Goal: Communication & Community: Answer question/provide support

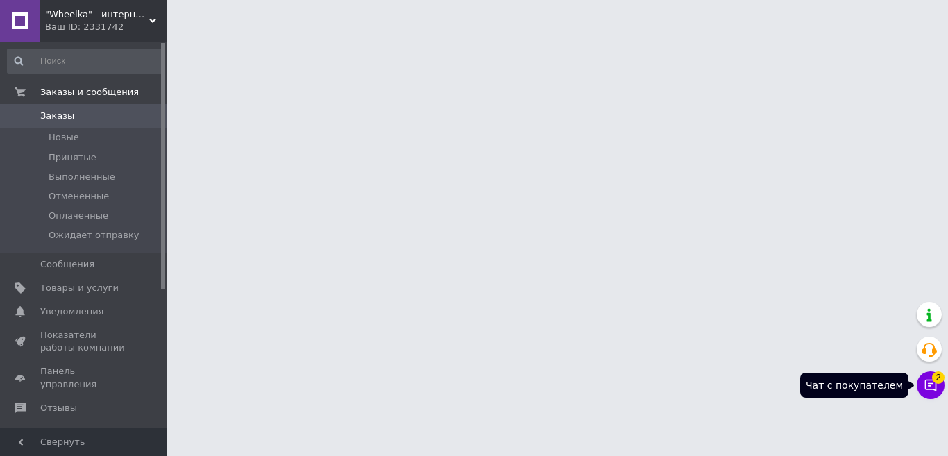
click at [925, 390] on button "Чат с покупателем 2" at bounding box center [930, 385] width 28 height 28
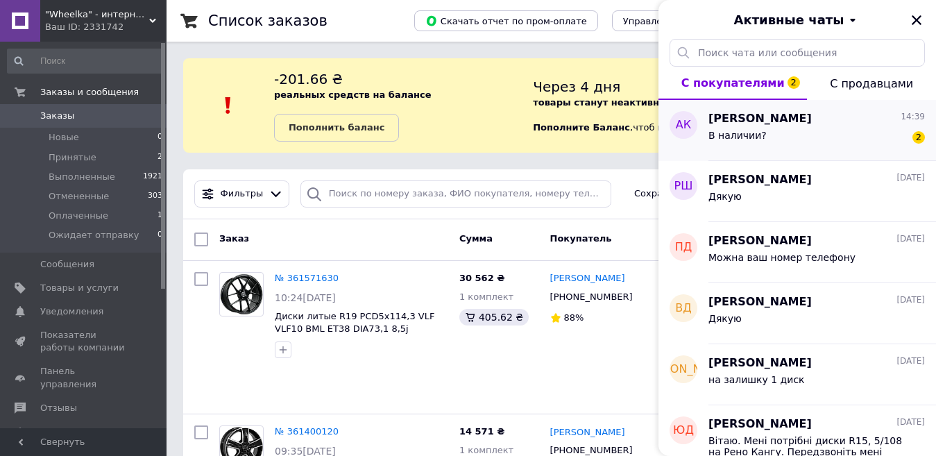
click at [746, 142] on div "В наличии?" at bounding box center [737, 139] width 58 height 19
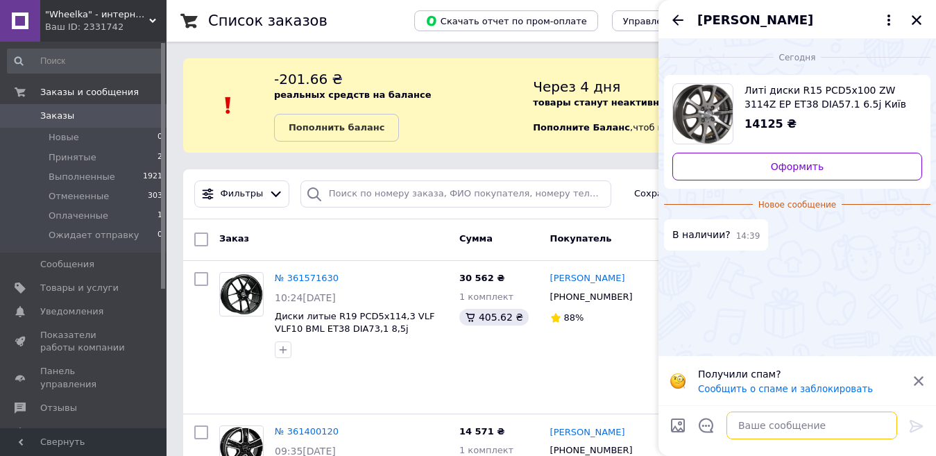
click at [745, 425] on textarea at bounding box center [811, 425] width 171 height 28
type textarea "Здравствуйте"
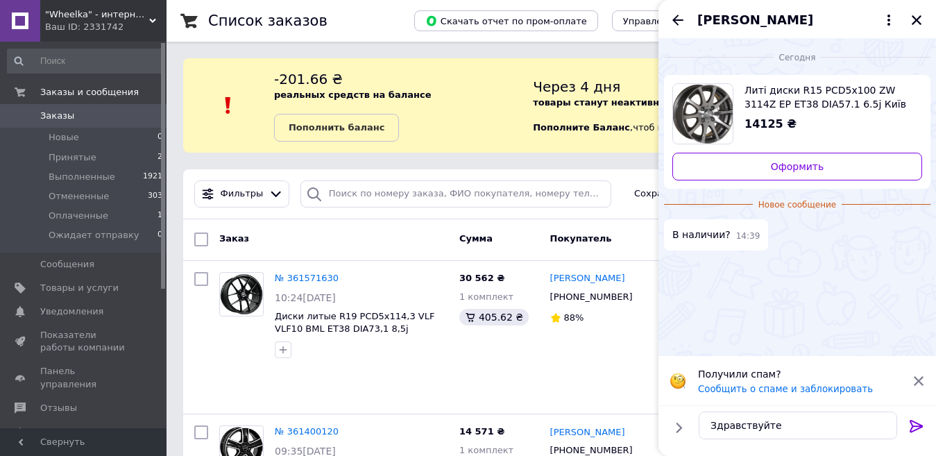
click at [916, 428] on icon at bounding box center [915, 426] width 13 height 12
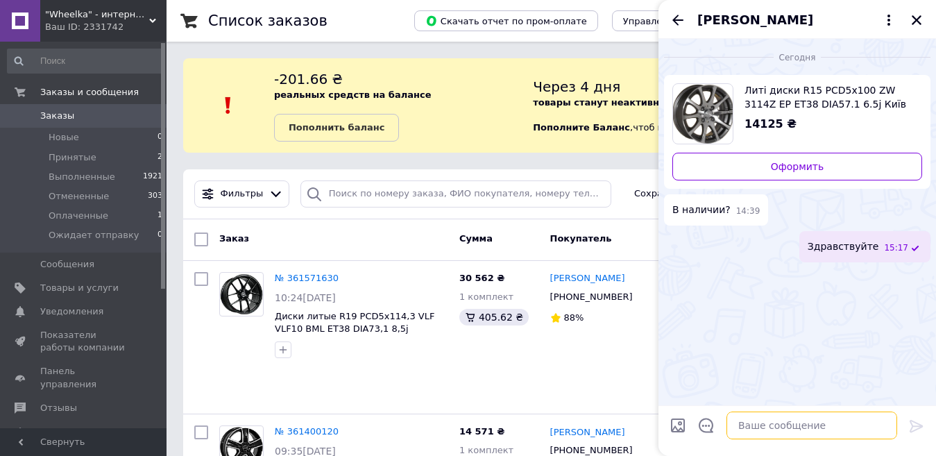
click at [748, 429] on textarea at bounding box center [811, 425] width 171 height 28
type textarea "А где в наличии вам нужно?"
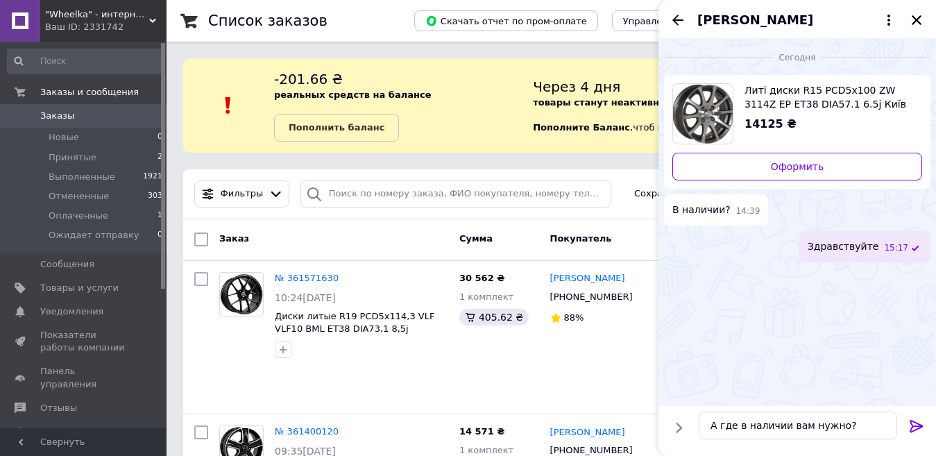
click at [918, 418] on icon at bounding box center [916, 426] width 17 height 17
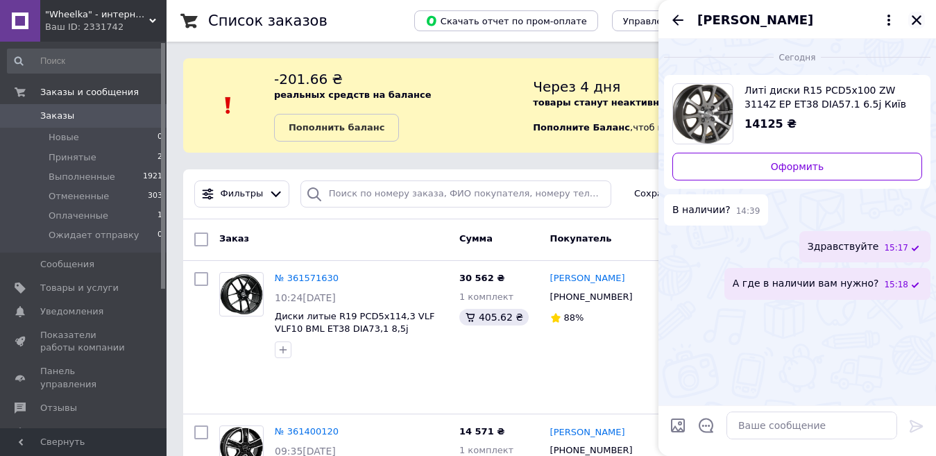
click at [915, 17] on icon "Закрыть" at bounding box center [916, 20] width 12 height 12
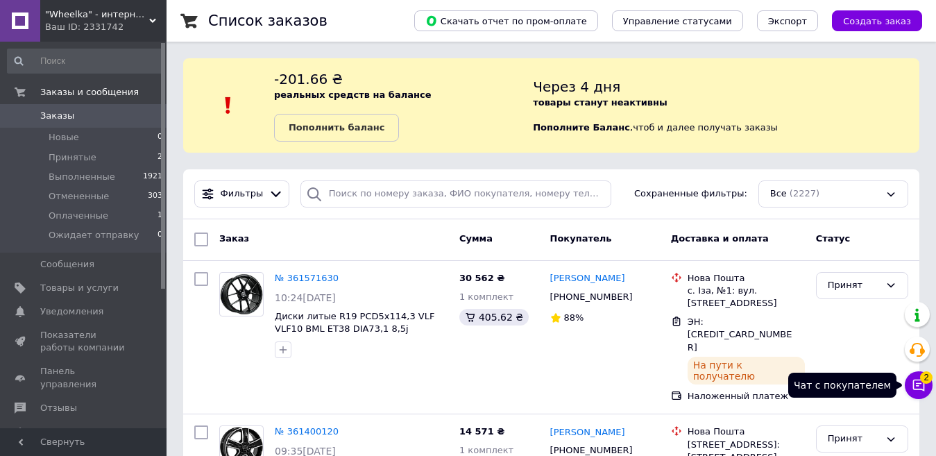
click at [918, 392] on button "Чат с покупателем 2" at bounding box center [919, 385] width 28 height 28
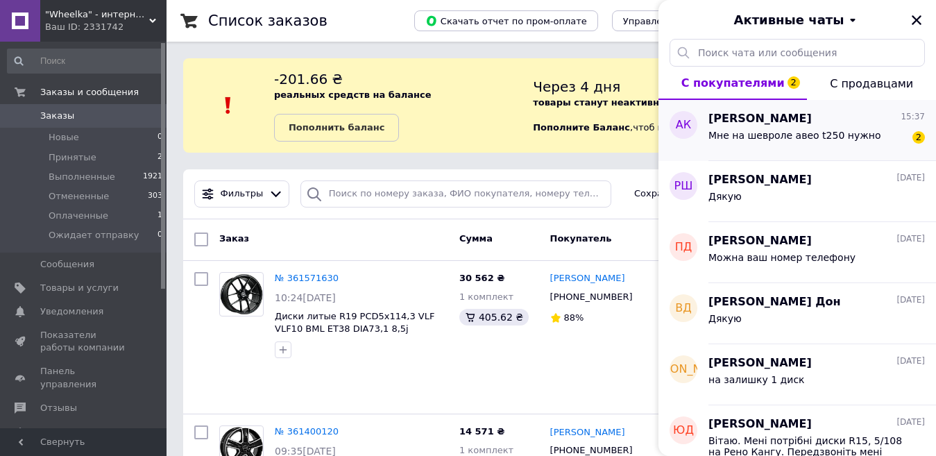
click at [812, 141] on div "Мне на шевроле авео t250 нужно" at bounding box center [794, 139] width 173 height 19
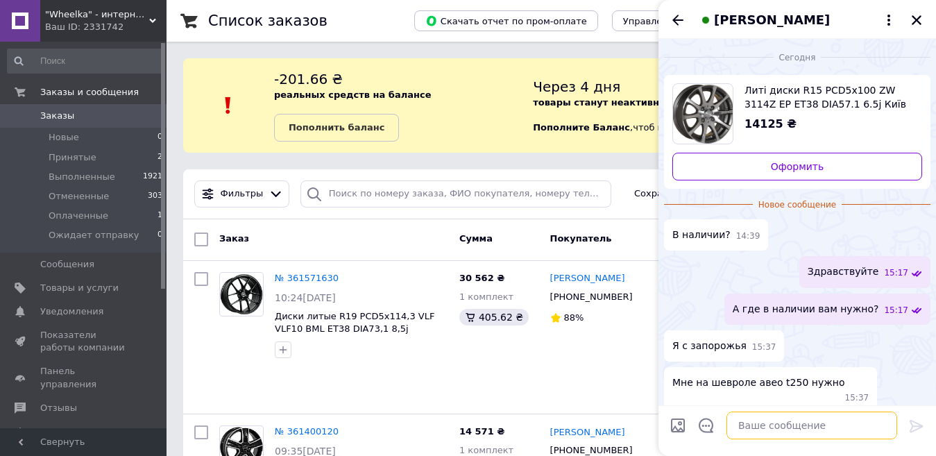
click at [769, 423] on textarea at bounding box center [811, 425] width 171 height 28
type textarea "так они же не подойдут"
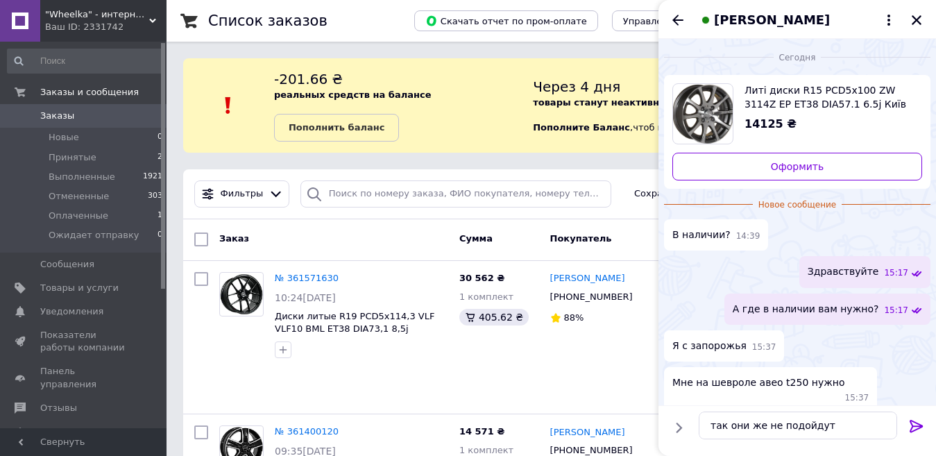
click at [916, 429] on icon at bounding box center [915, 426] width 13 height 12
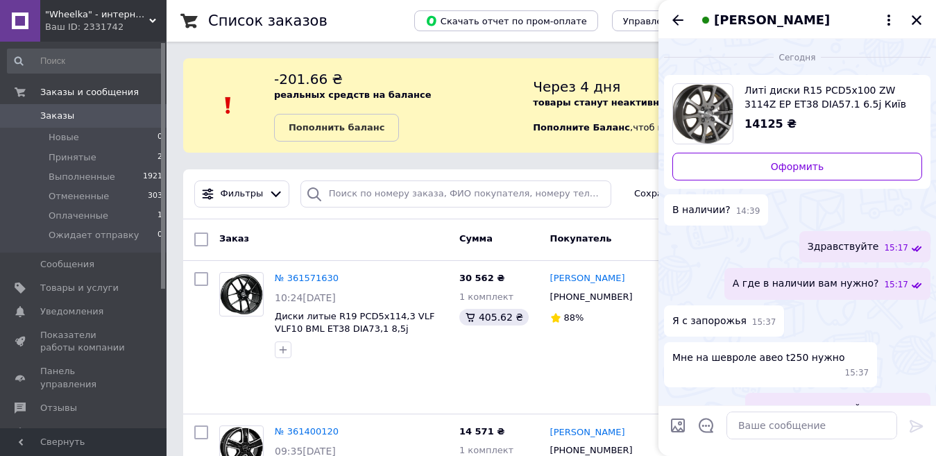
scroll to position [10, 0]
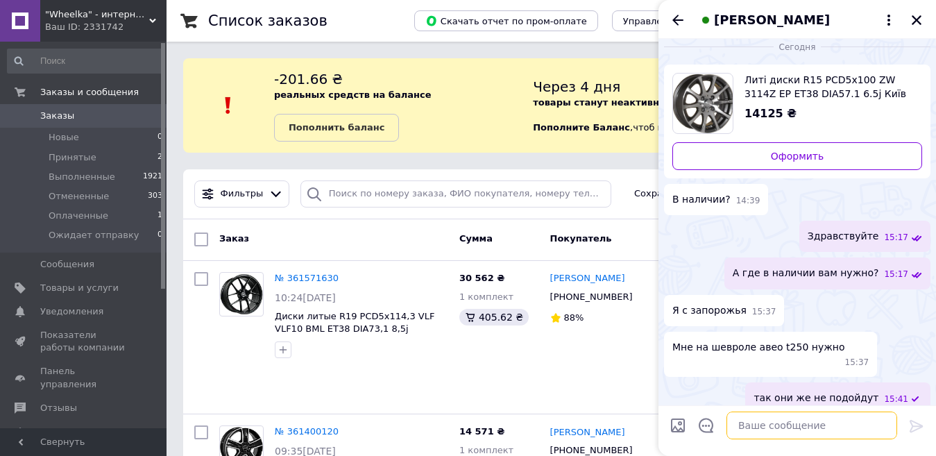
click at [837, 428] on textarea at bounding box center [811, 425] width 171 height 28
type textarea "у Вас 4 отверстия"
click at [918, 427] on icon at bounding box center [916, 426] width 17 height 17
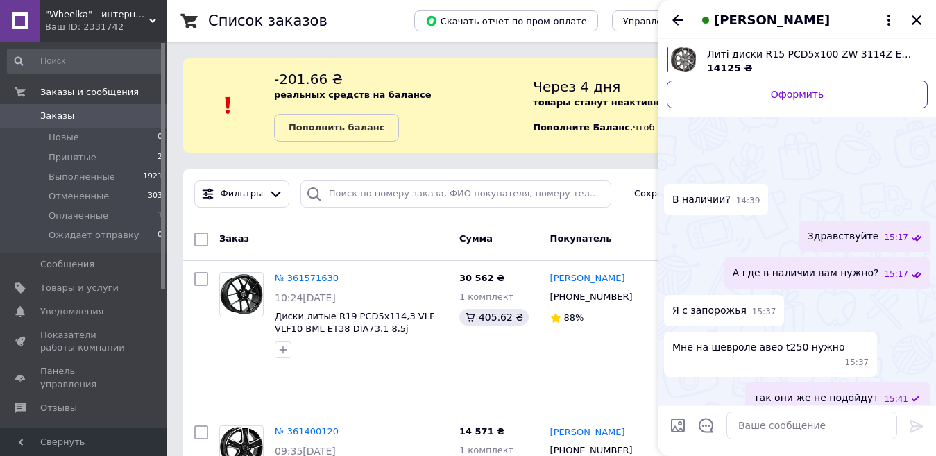
scroll to position [47, 0]
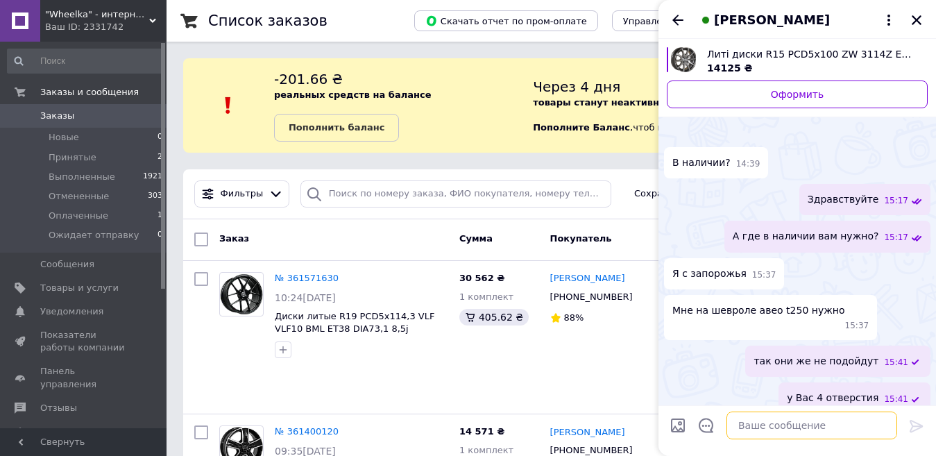
click at [760, 426] on textarea at bounding box center [811, 425] width 171 height 28
click at [717, 427] on textarea "4 100" at bounding box center [798, 425] width 198 height 28
type textarea "4- 100"
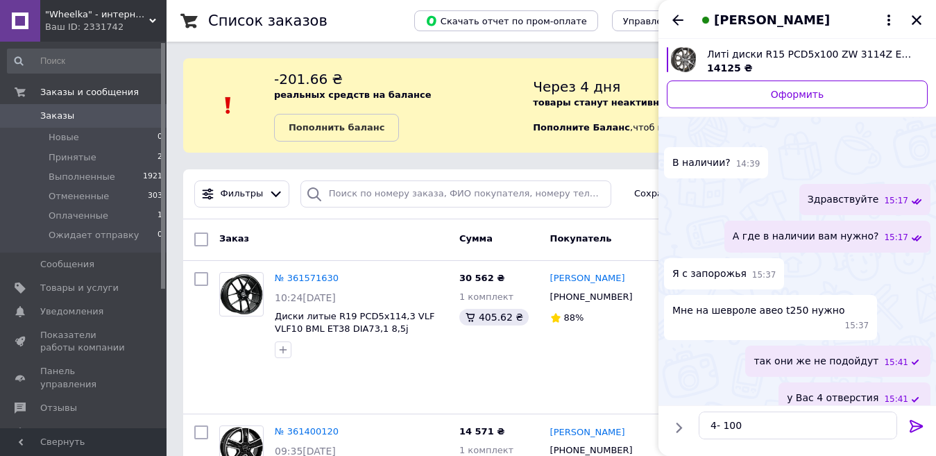
click at [912, 429] on icon at bounding box center [916, 426] width 17 height 17
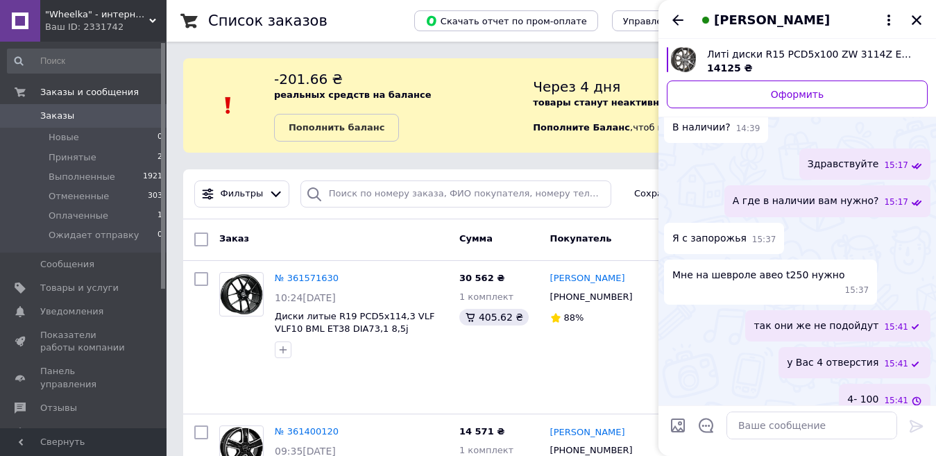
scroll to position [49, 0]
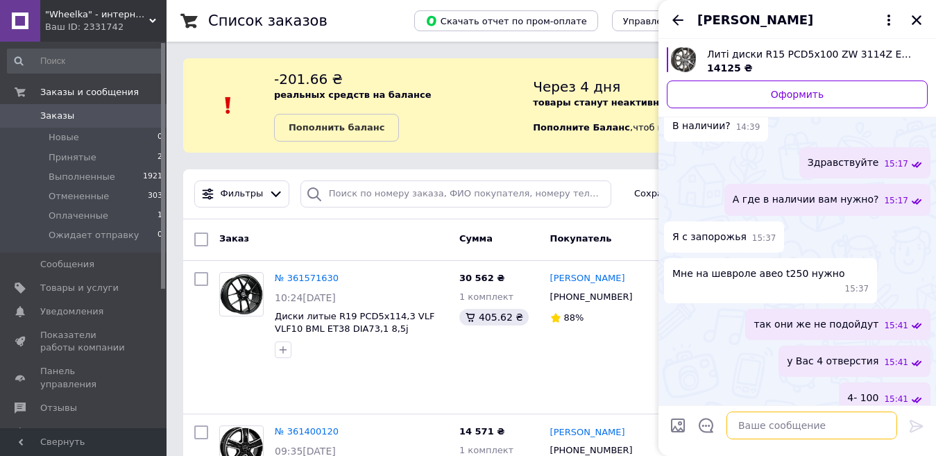
click at [828, 422] on textarea at bounding box center [811, 425] width 171 height 28
paste textarea "https://wheelka.com/ua/p2244730924-diski-litye-r15.html"
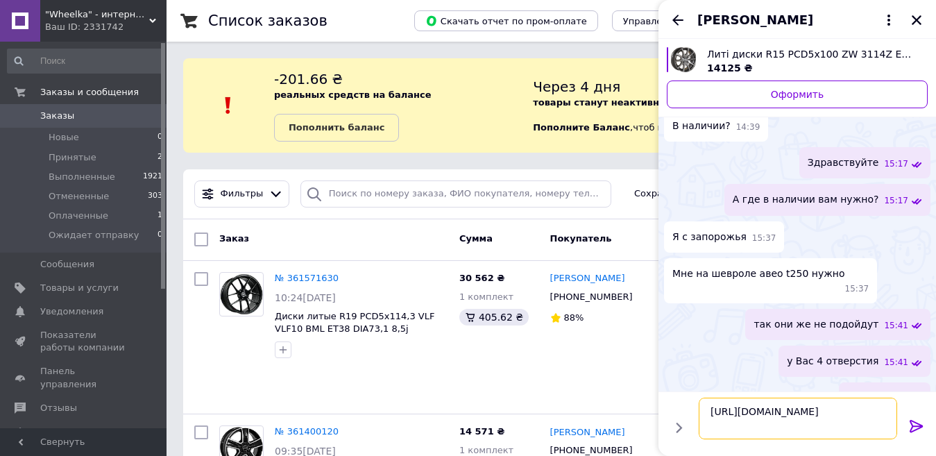
type textarea "https://wheelka.com/ua/p2244730924-diski-litye-r15.html"
click at [921, 425] on icon at bounding box center [915, 426] width 13 height 12
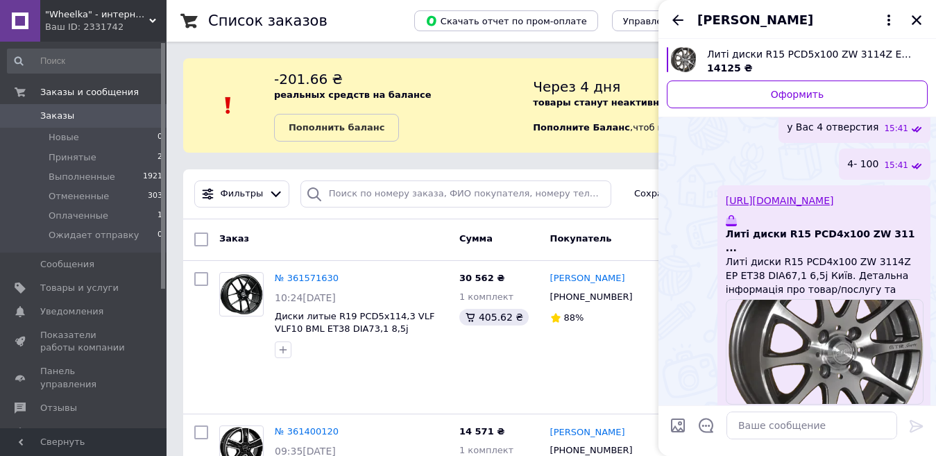
scroll to position [299, 0]
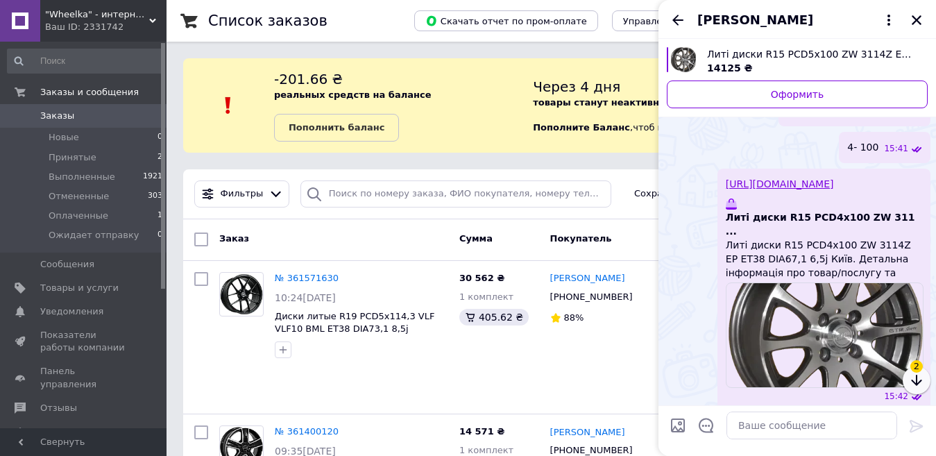
click at [922, 379] on icon "button" at bounding box center [916, 380] width 17 height 17
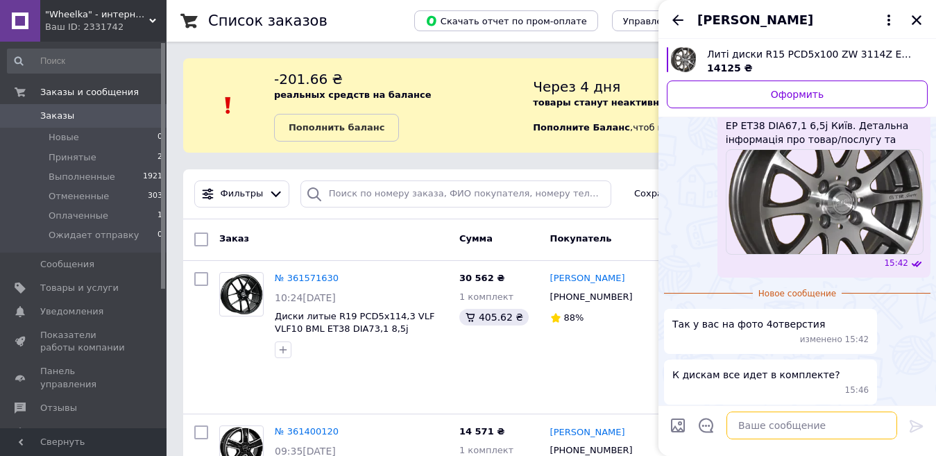
click at [762, 429] on textarea at bounding box center [811, 425] width 171 height 28
paste textarea "https://wheelka.com/ua/p2244730921-diski-litye-r15.html"
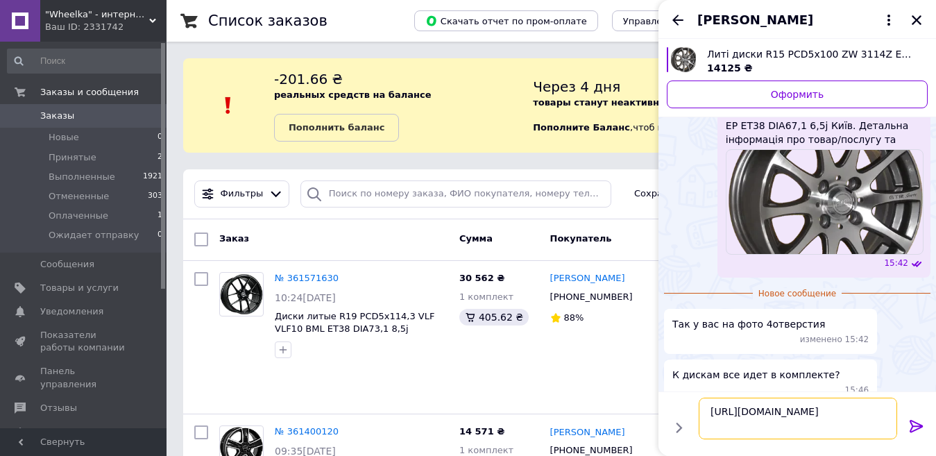
type textarea "https://wheelka.com/ua/p2244730921-diski-litye-r15.html"
click at [916, 430] on icon at bounding box center [916, 426] width 17 height 17
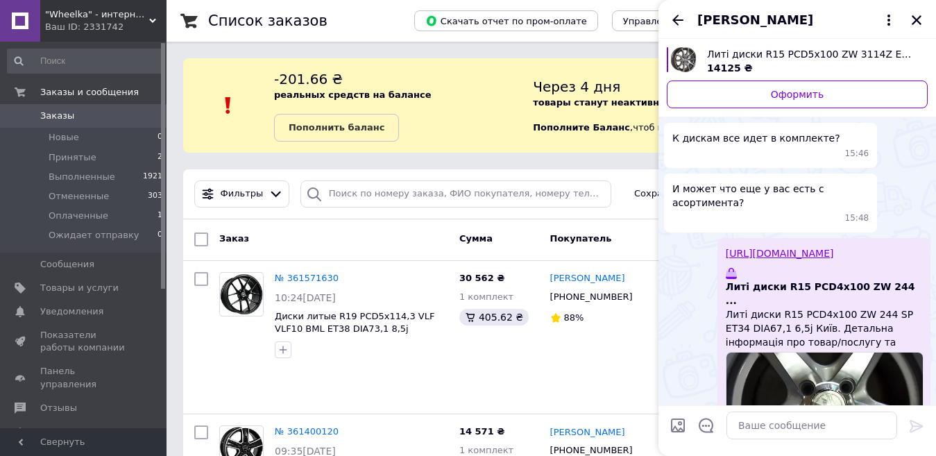
scroll to position [641, 0]
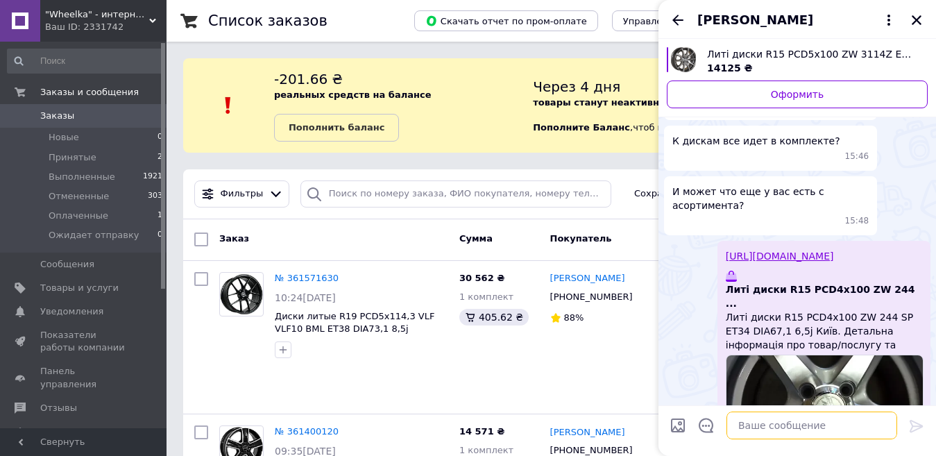
click at [765, 431] on textarea at bounding box center [811, 425] width 171 height 28
paste textarea "https://wheelka.com/ua/p2687332336-diski-litye-r15.html"
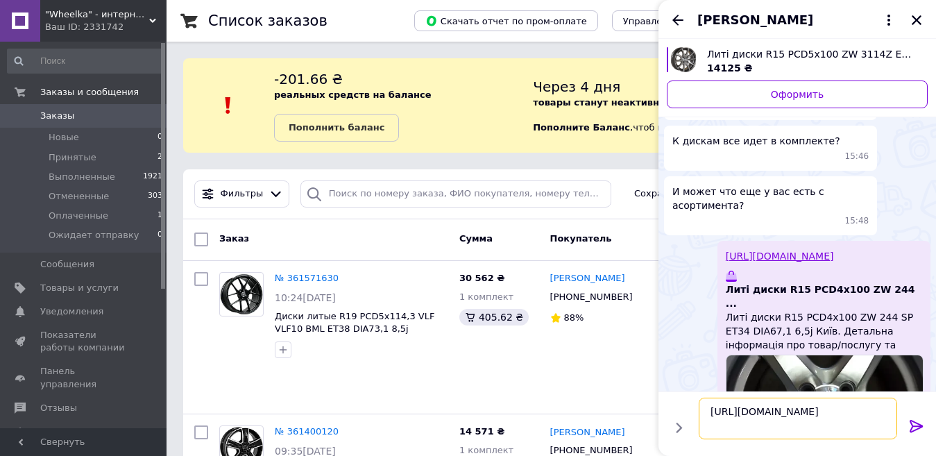
type textarea "https://wheelka.com/ua/p2687332336-diski-litye-r15.html"
click at [916, 427] on icon at bounding box center [916, 426] width 17 height 17
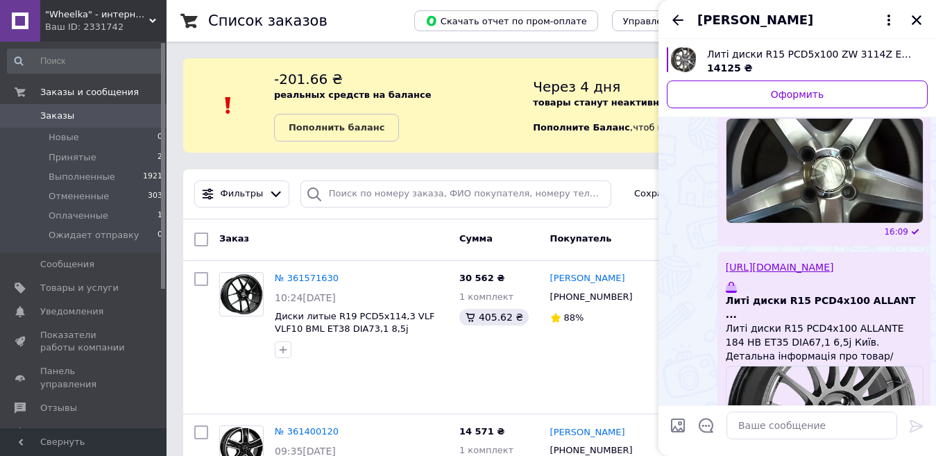
scroll to position [875, 0]
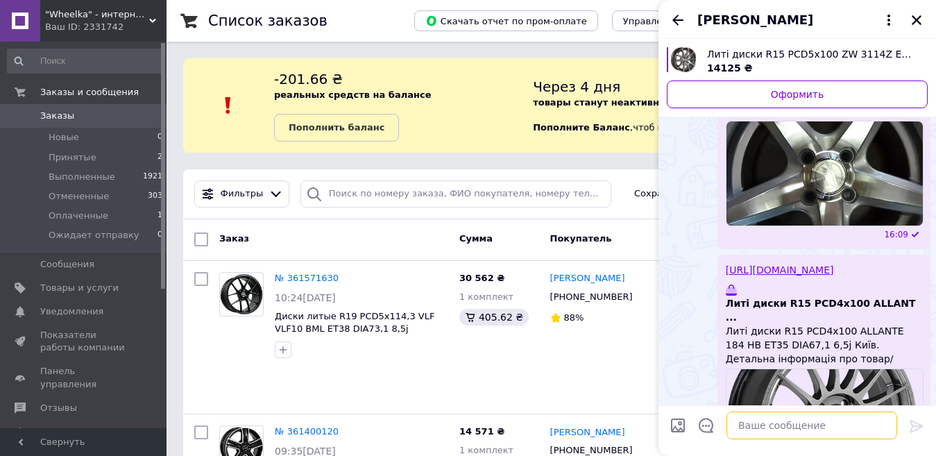
click at [779, 431] on textarea at bounding box center [811, 425] width 171 height 28
paste textarea "https://wheelka.com/ua/p2687332337-diski-litye-r15.html"
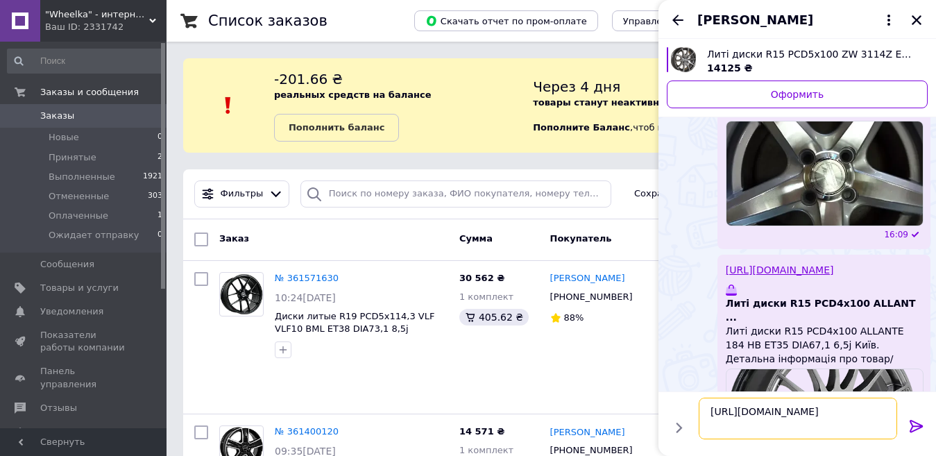
type textarea "https://wheelka.com/ua/p2687332337-diski-litye-r15.html"
click at [918, 429] on icon at bounding box center [916, 426] width 17 height 17
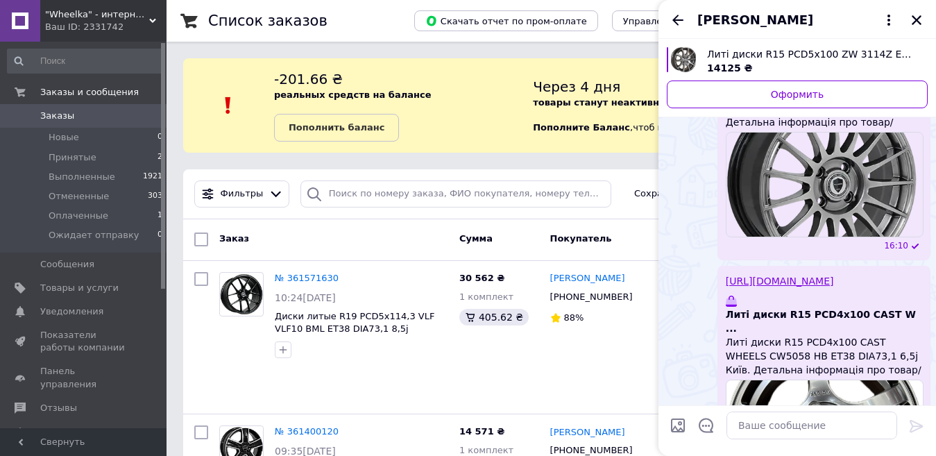
scroll to position [1108, 0]
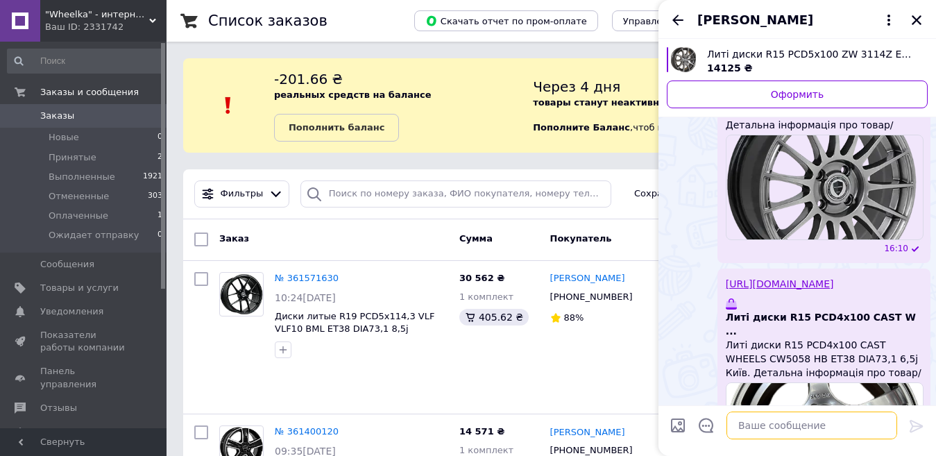
click at [787, 427] on textarea at bounding box center [811, 425] width 171 height 28
paste textarea "https://wheelka.com/ua/p2687332344-diski-litye-r15.html"
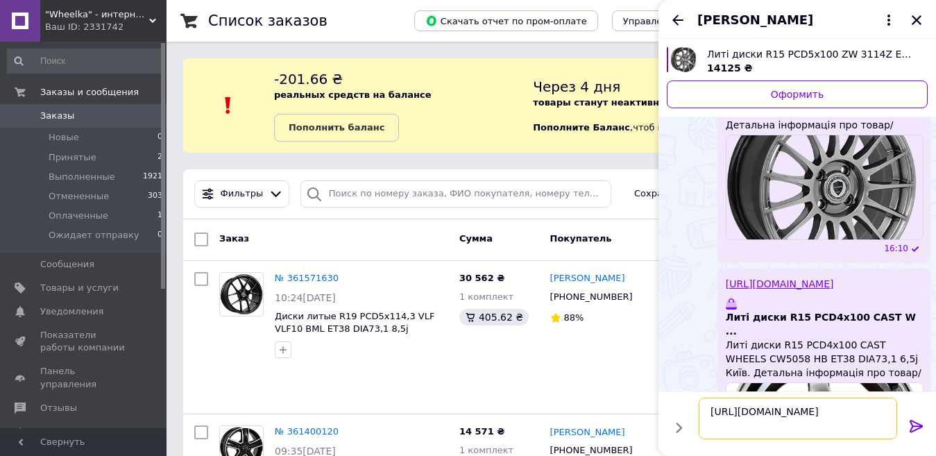
type textarea "https://wheelka.com/ua/p2687332344-diski-litye-r15.html"
click at [914, 427] on icon at bounding box center [916, 426] width 17 height 17
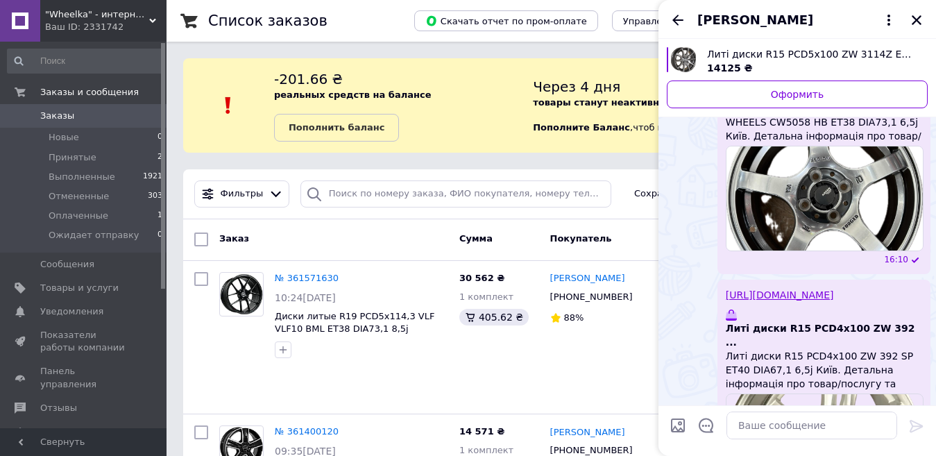
scroll to position [1342, 0]
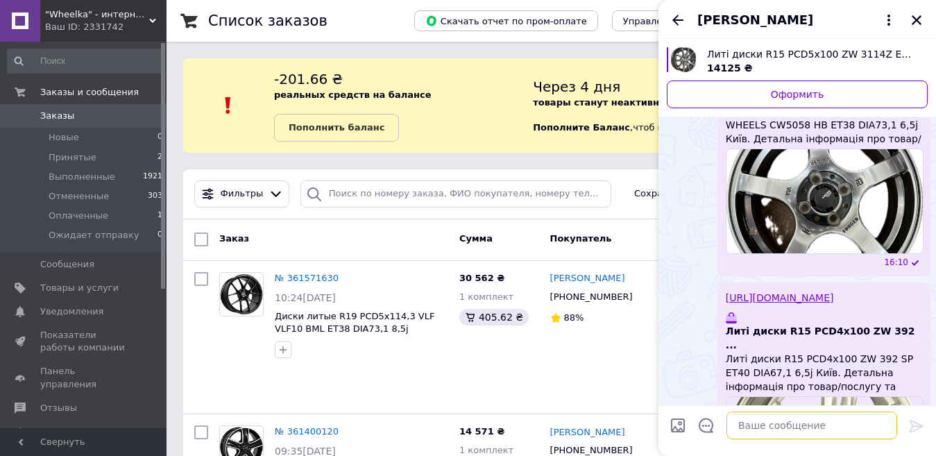
click at [761, 420] on textarea at bounding box center [811, 425] width 171 height 28
paste textarea "https://wheelka.com/ua/p2687332346-diski-litye-r15.html"
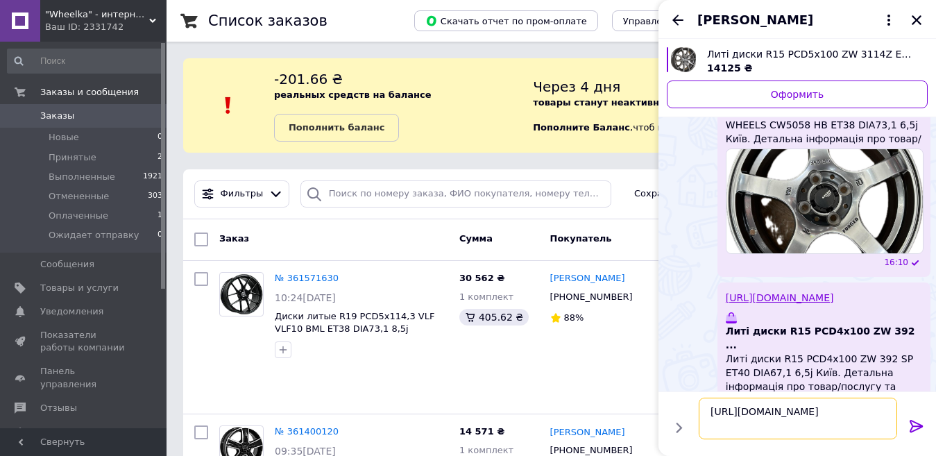
type textarea "https://wheelka.com/ua/p2687332346-diski-litye-r15.html"
click at [908, 425] on icon at bounding box center [916, 426] width 17 height 17
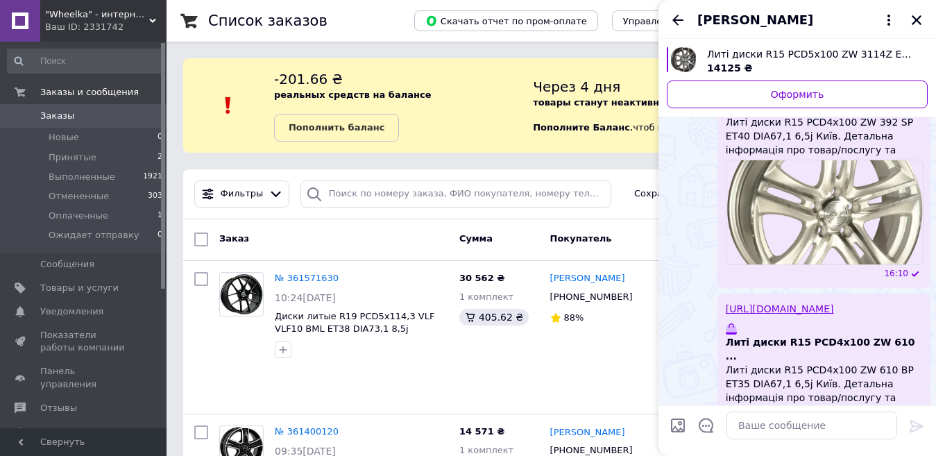
scroll to position [1576, 0]
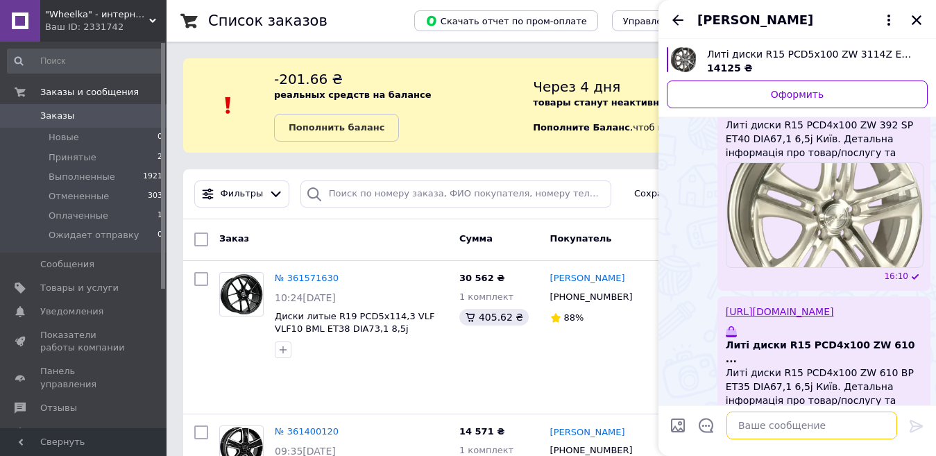
click at [750, 420] on textarea at bounding box center [811, 425] width 171 height 28
paste textarea "https://wheelka.com/ua/p2687332348-diski-litye-r15.html"
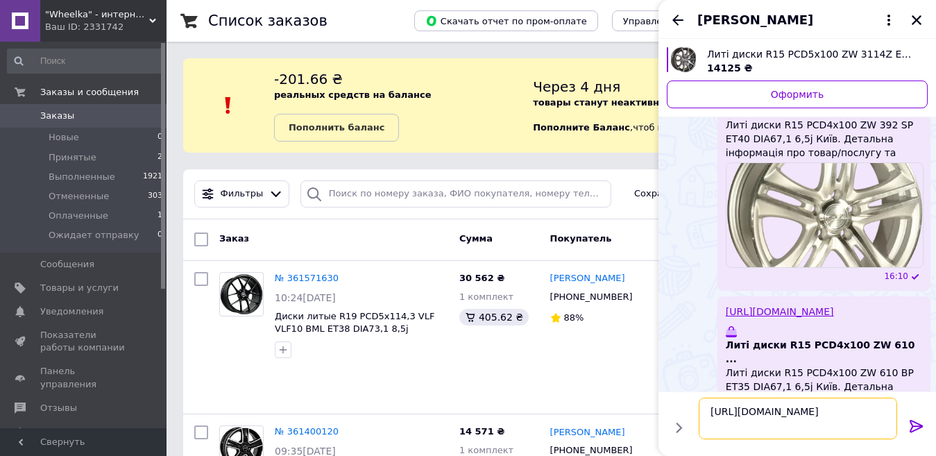
type textarea "https://wheelka.com/ua/p2687332348-diski-litye-r15.html"
click at [908, 420] on icon at bounding box center [916, 426] width 17 height 17
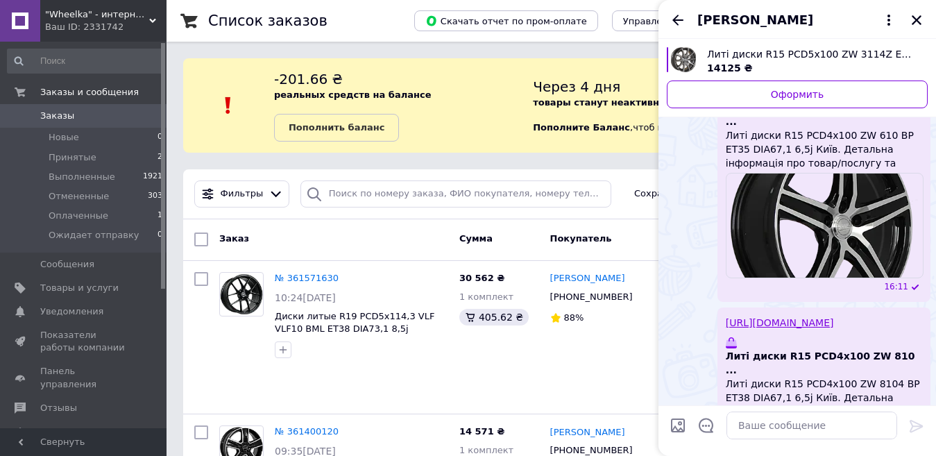
scroll to position [1810, 0]
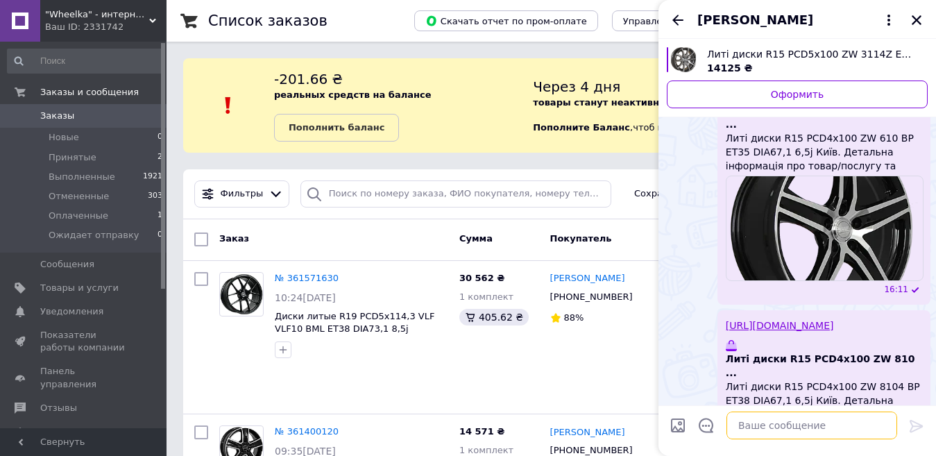
click at [786, 427] on textarea at bounding box center [811, 425] width 171 height 28
paste textarea "https://wheelka.com/ua/p2687332377-diski-litye-r15.html"
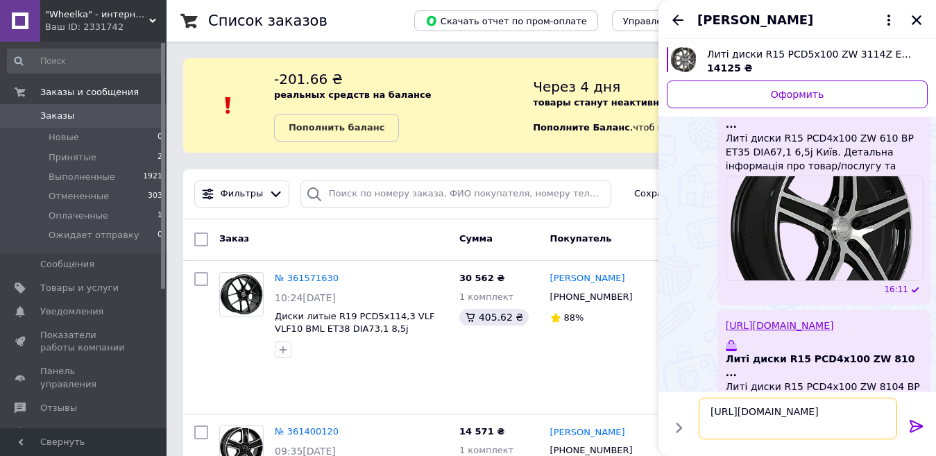
type textarea "https://wheelka.com/ua/p2687332377-diski-litye-r15.html"
click at [911, 418] on icon at bounding box center [916, 426] width 17 height 17
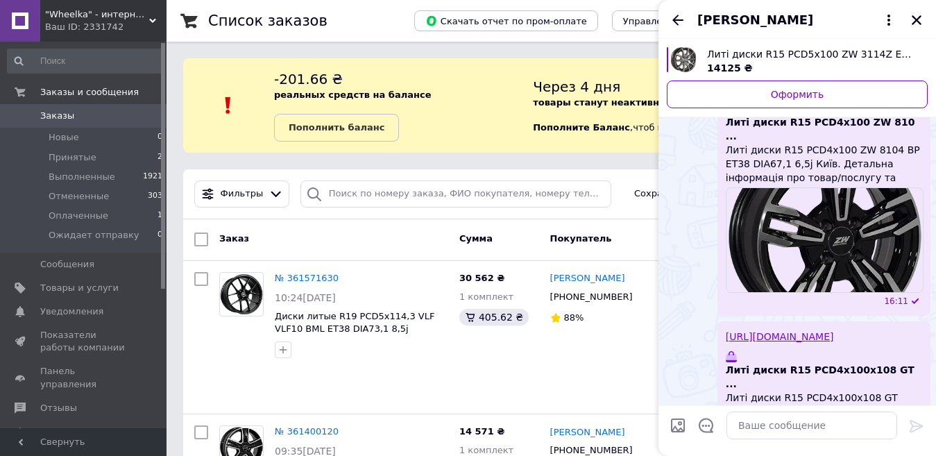
scroll to position [2044, 0]
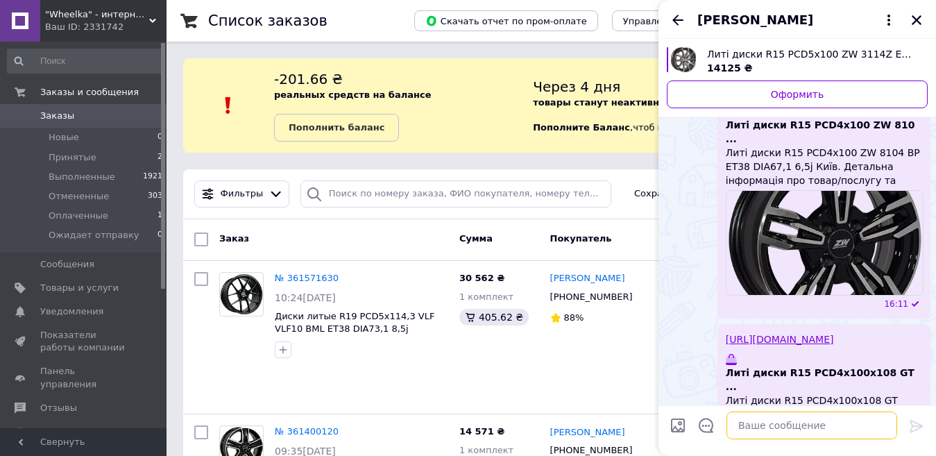
click at [769, 421] on textarea at bounding box center [811, 425] width 171 height 28
paste textarea "https://wheelka.com/ua/p2244730923-diski-litye-r15.html"
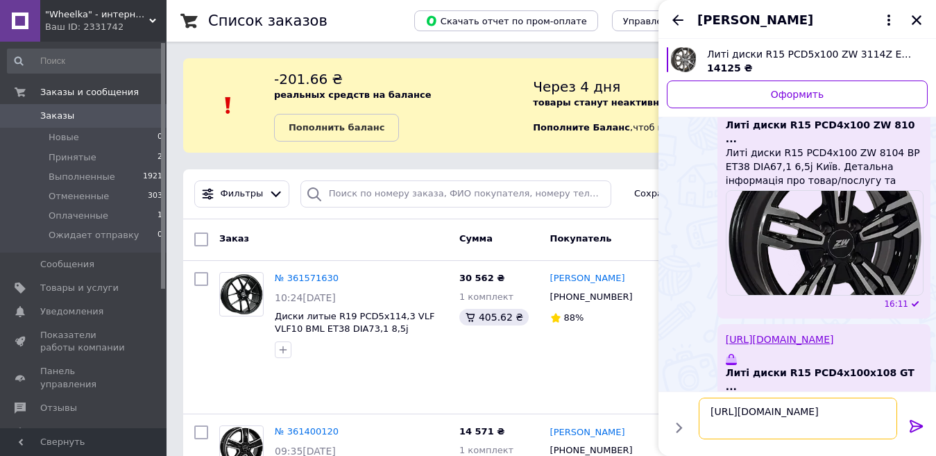
type textarea "https://wheelka.com/ua/p2244730923-diski-litye-r15.html"
click at [910, 427] on icon at bounding box center [916, 426] width 17 height 17
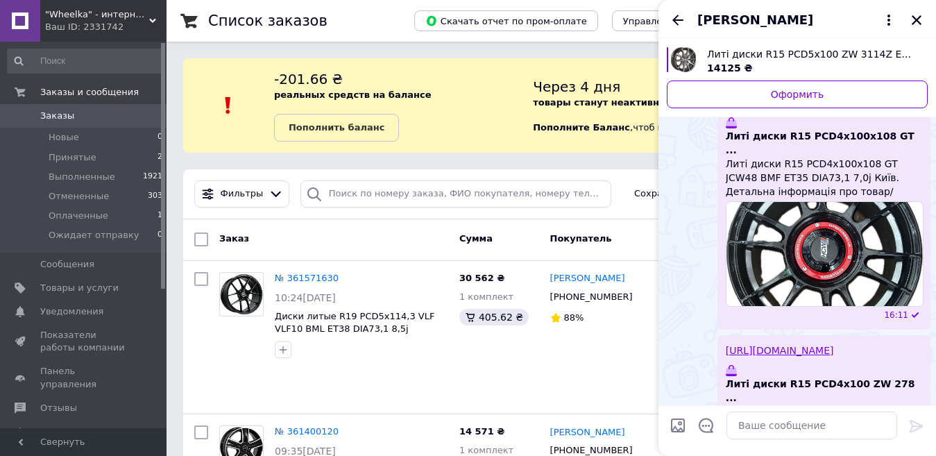
scroll to position [2278, 0]
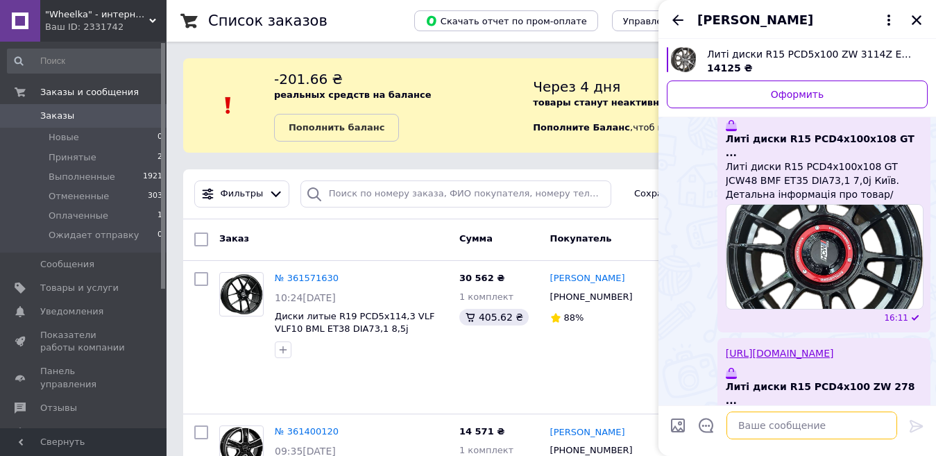
click at [755, 419] on textarea at bounding box center [811, 425] width 171 height 28
paste textarea "https://wheelka.com/ua/p2687332345-diski-litye-r15.html"
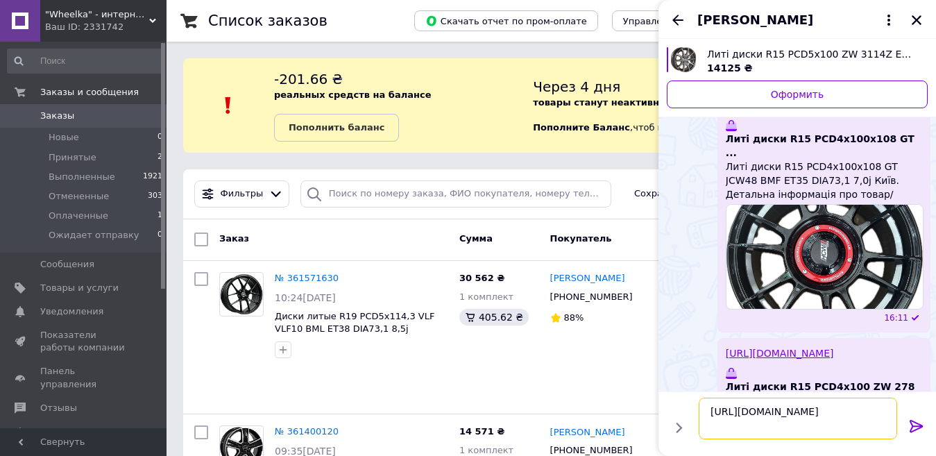
type textarea "https://wheelka.com/ua/p2687332345-diski-litye-r15.html"
click at [923, 424] on icon at bounding box center [916, 426] width 17 height 17
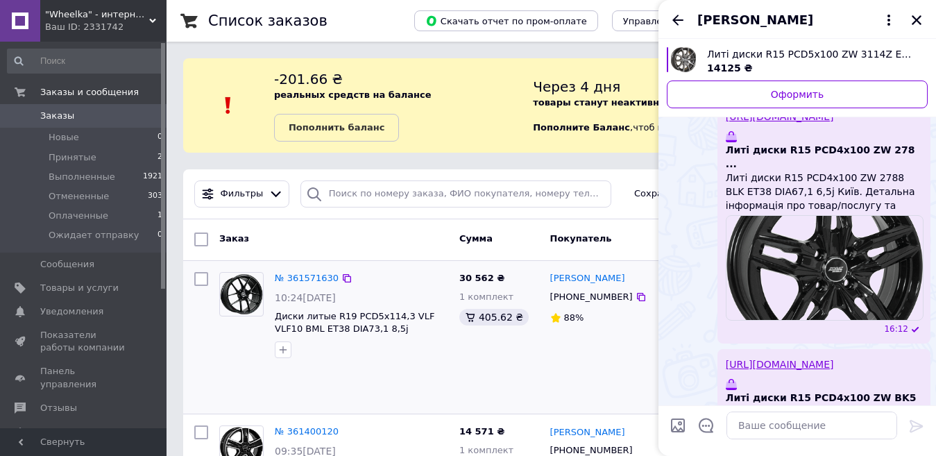
scroll to position [2512, 0]
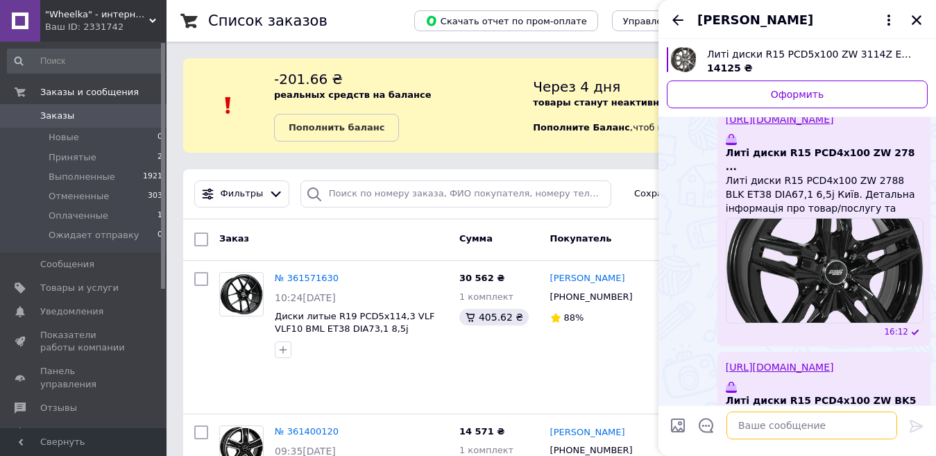
click at [866, 416] on textarea at bounding box center [811, 425] width 171 height 28
paste textarea "https://wheelka.com/ua/p2687332380-diski-litye-r15.html"
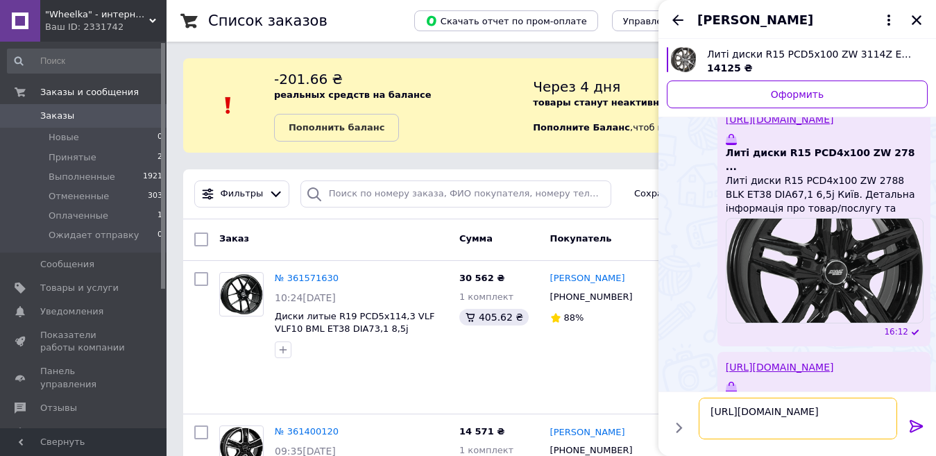
type textarea "https://wheelka.com/ua/p2687332380-diski-litye-r15.html"
click at [915, 418] on icon at bounding box center [916, 426] width 17 height 17
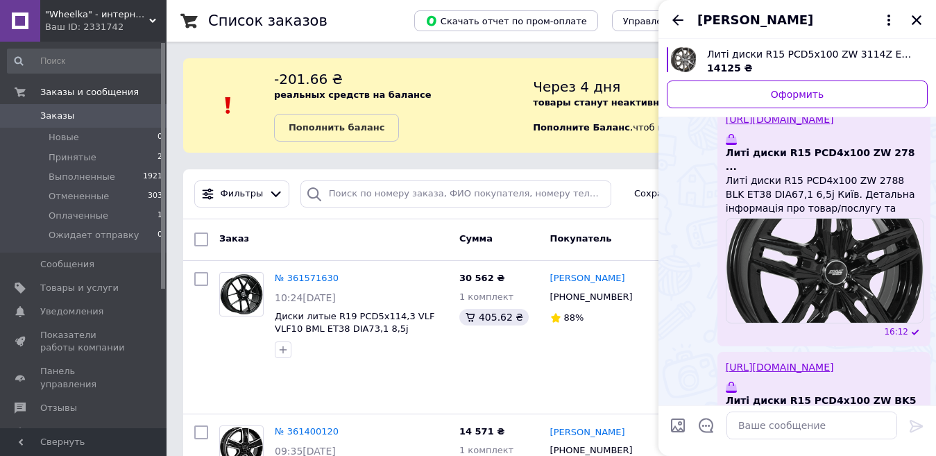
scroll to position [2748, 0]
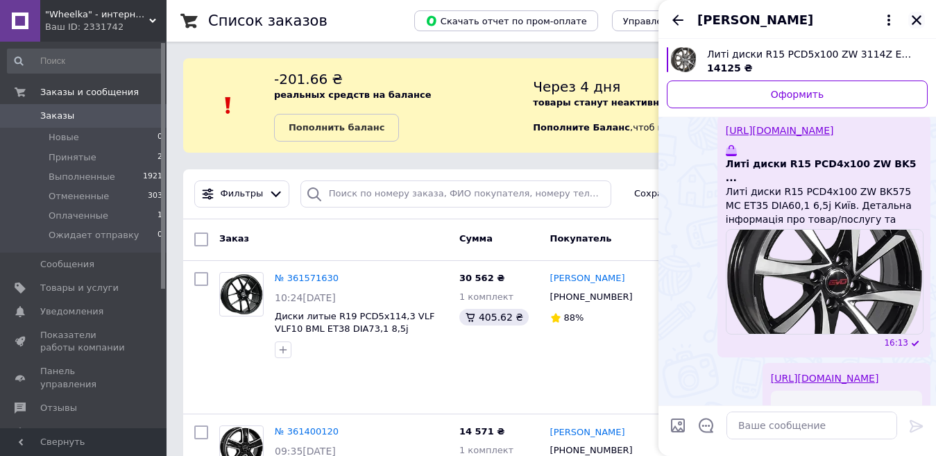
click at [914, 16] on icon "Закрыть" at bounding box center [916, 20] width 12 height 12
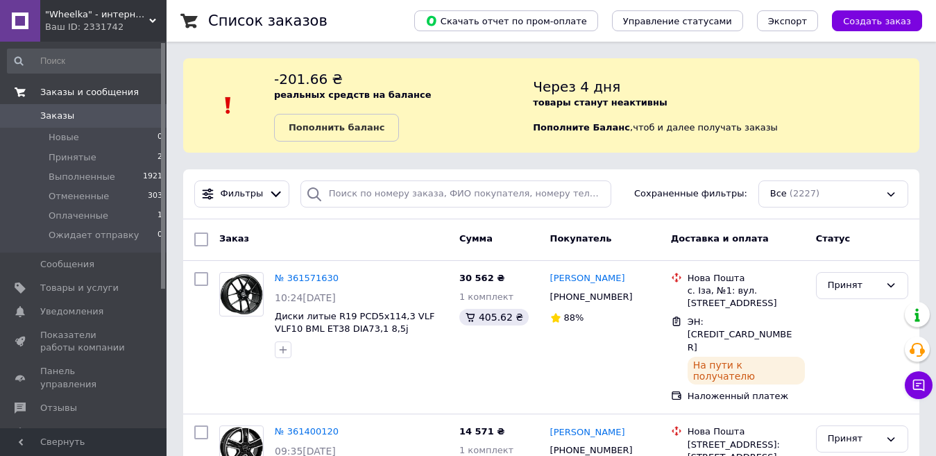
click at [51, 95] on span "Заказы и сообщения" at bounding box center [89, 92] width 99 height 12
click at [380, 132] on b "Пополнить баланс" at bounding box center [337, 127] width 96 height 10
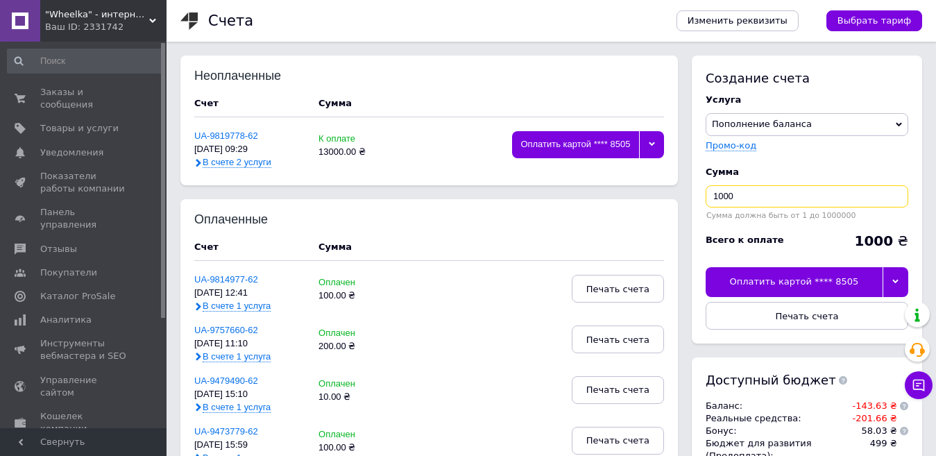
click at [742, 202] on input "1000" at bounding box center [806, 196] width 203 height 22
type input "1"
type input "296"
click at [893, 280] on icon at bounding box center [895, 281] width 6 height 6
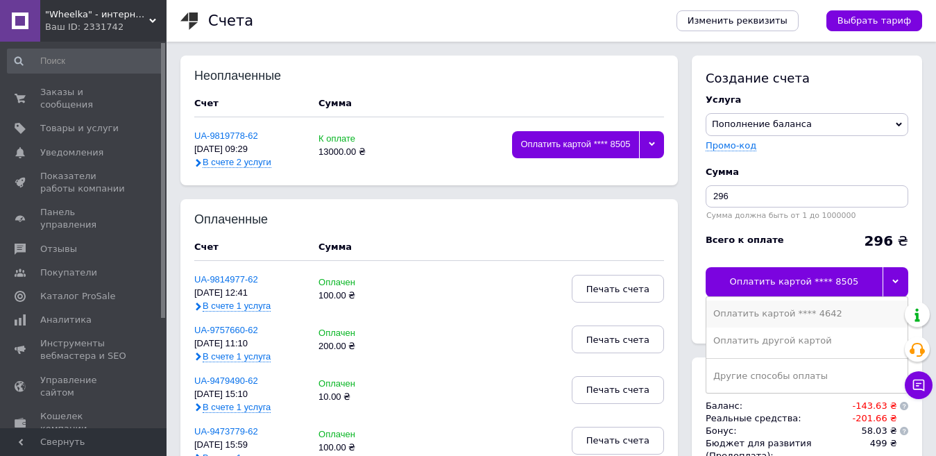
click at [836, 308] on div "Оплатить картой **** 4642" at bounding box center [806, 313] width 187 height 12
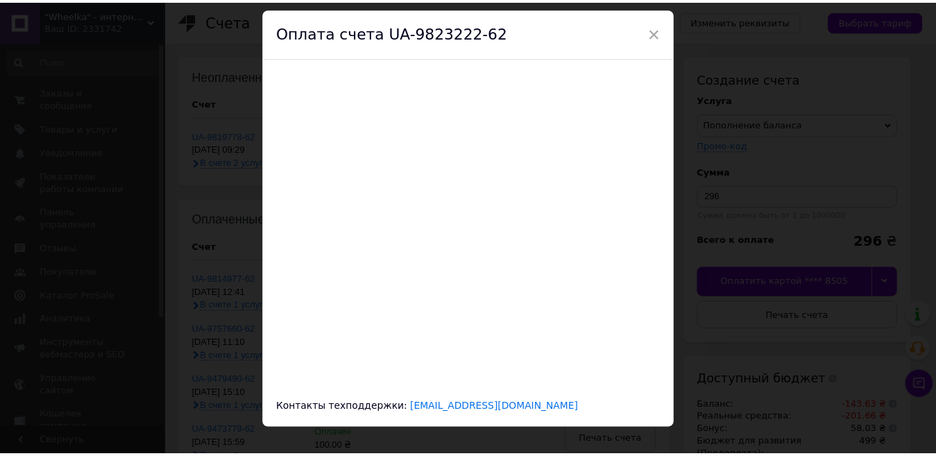
scroll to position [62, 0]
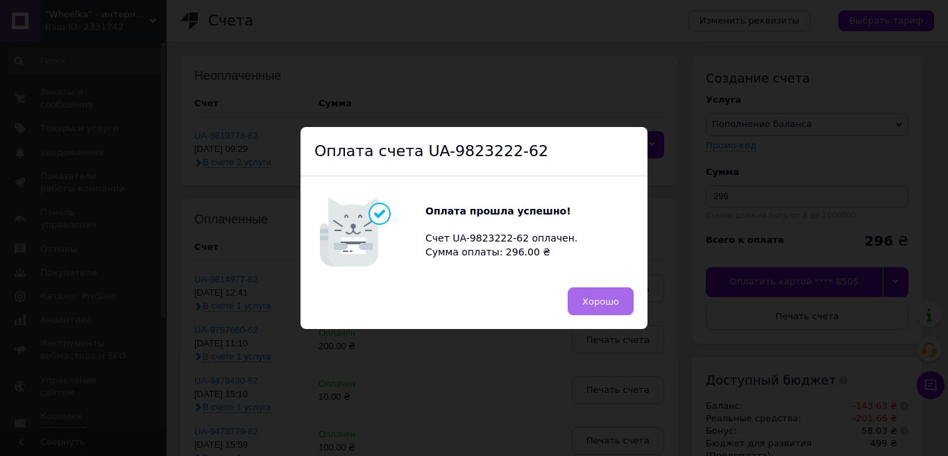
click at [599, 293] on button "Хорошо" at bounding box center [600, 301] width 66 height 28
